Goal: Check status

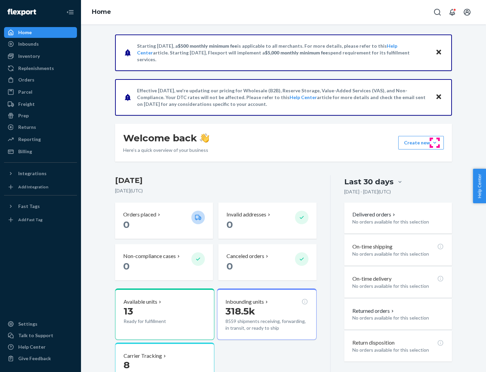
click at [435, 143] on button "Create new Create new inbound Create new order Create new product" at bounding box center [422, 143] width 46 height 14
click at [23, 116] on div "Prep" at bounding box center [23, 115] width 10 height 7
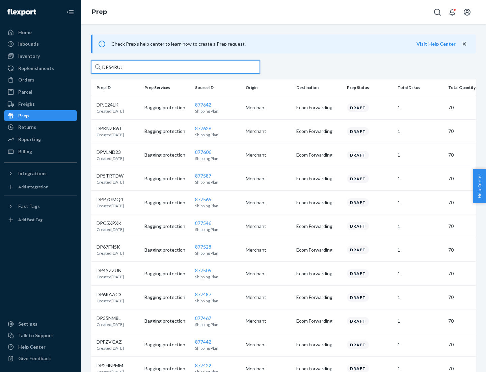
type input "DP54RUJL"
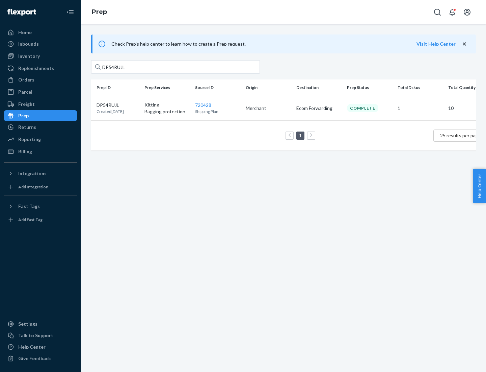
click at [118, 104] on p "DP54RUJL" at bounding box center [110, 105] width 27 height 7
